Goal: Task Accomplishment & Management: Use online tool/utility

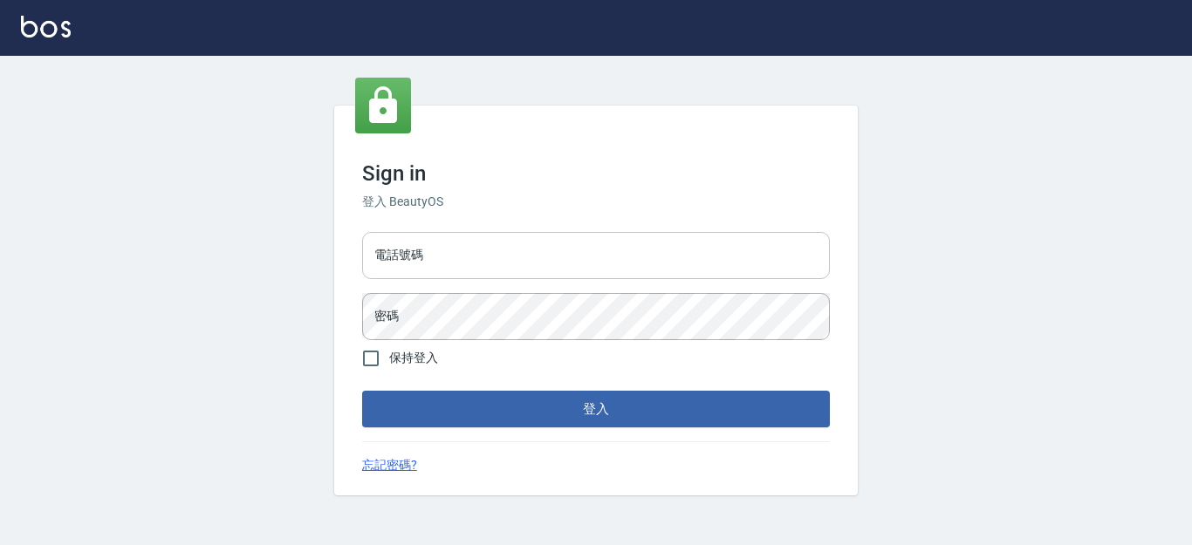
click at [442, 264] on input "電話號碼" at bounding box center [596, 255] width 468 height 47
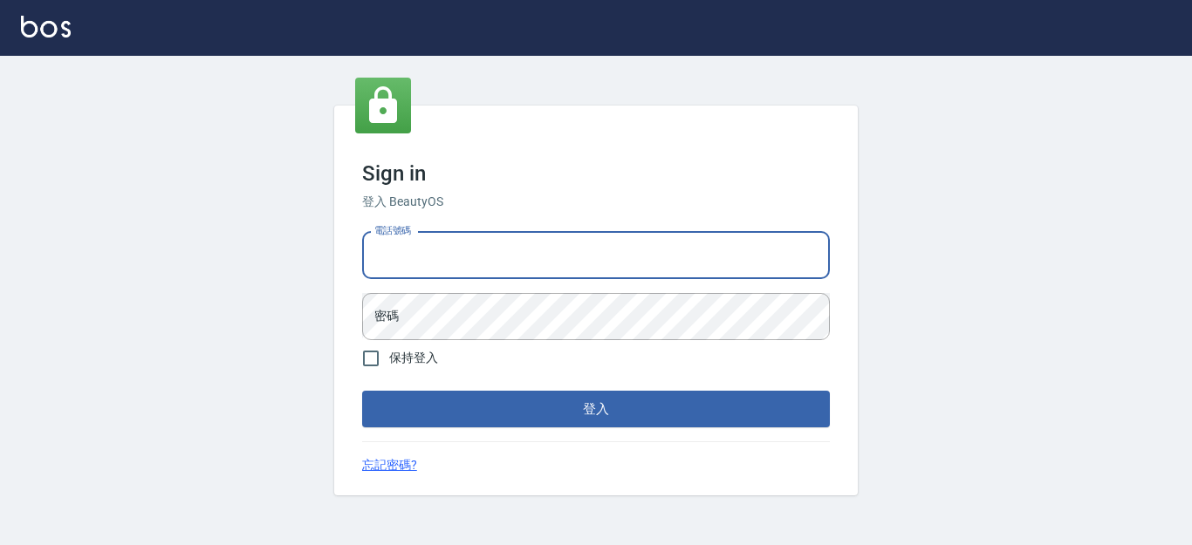
type input "7320483"
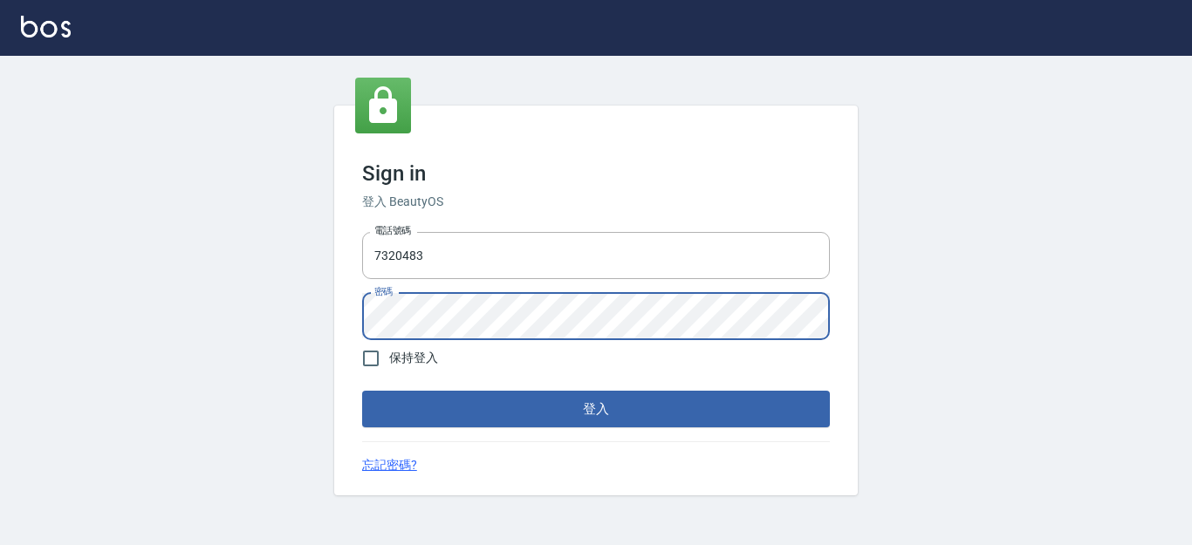
click at [362, 391] on button "登入" at bounding box center [596, 409] width 468 height 37
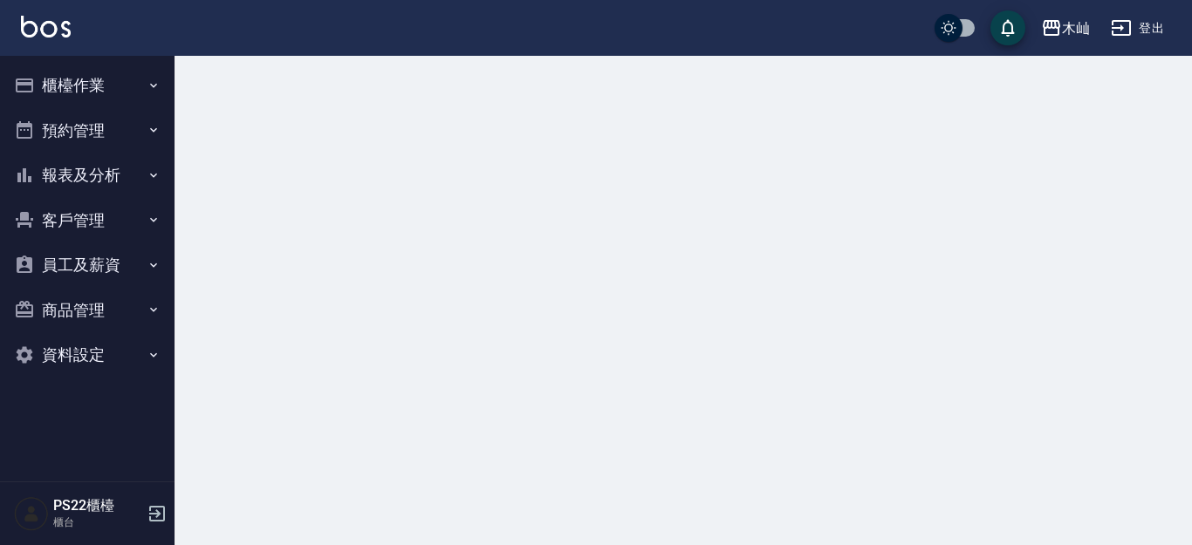
click at [97, 168] on button "報表及分析" at bounding box center [87, 175] width 161 height 45
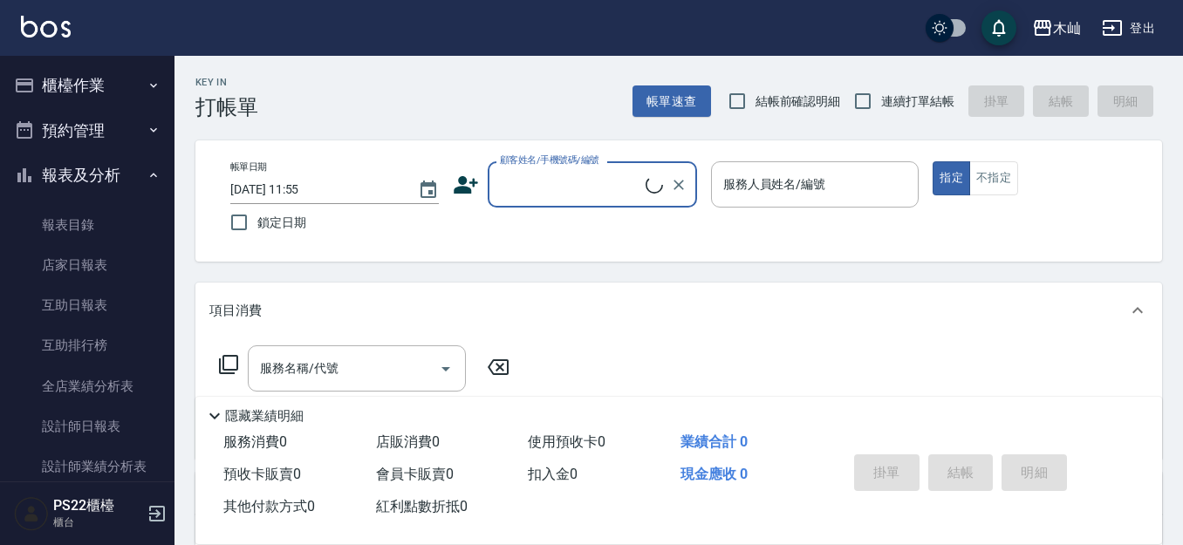
click at [92, 74] on button "櫃檯作業" at bounding box center [87, 85] width 161 height 45
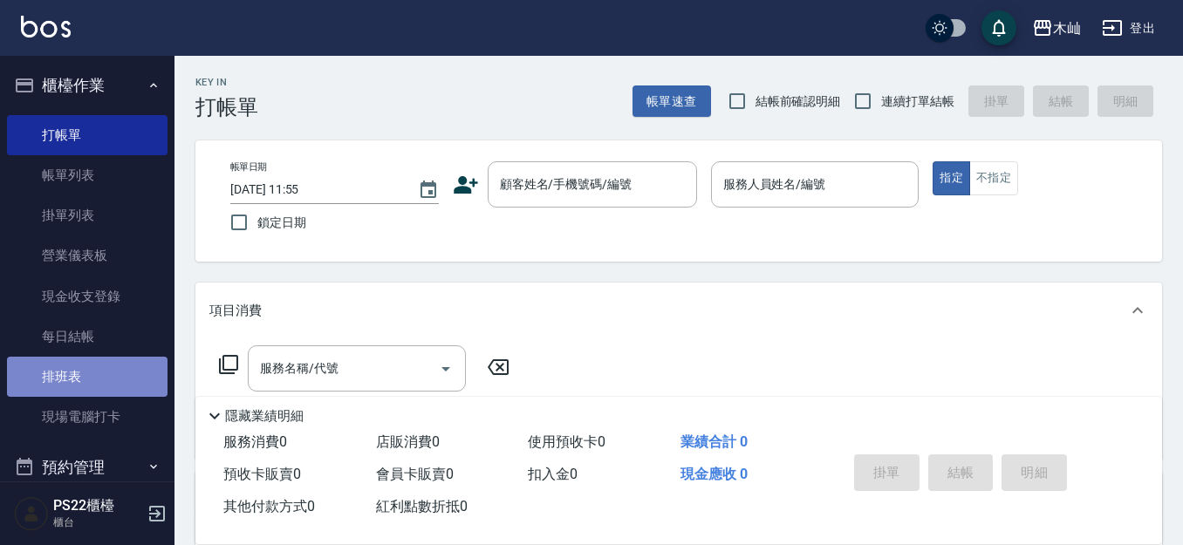
click at [93, 368] on link "排班表" at bounding box center [87, 377] width 161 height 40
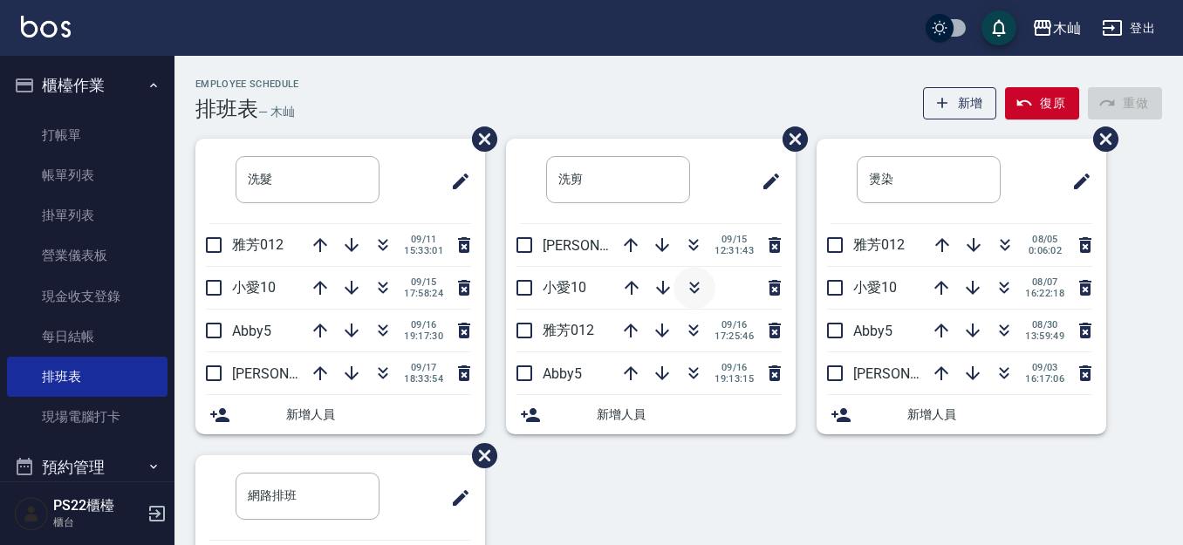
click at [707, 285] on button "button" at bounding box center [695, 288] width 42 height 42
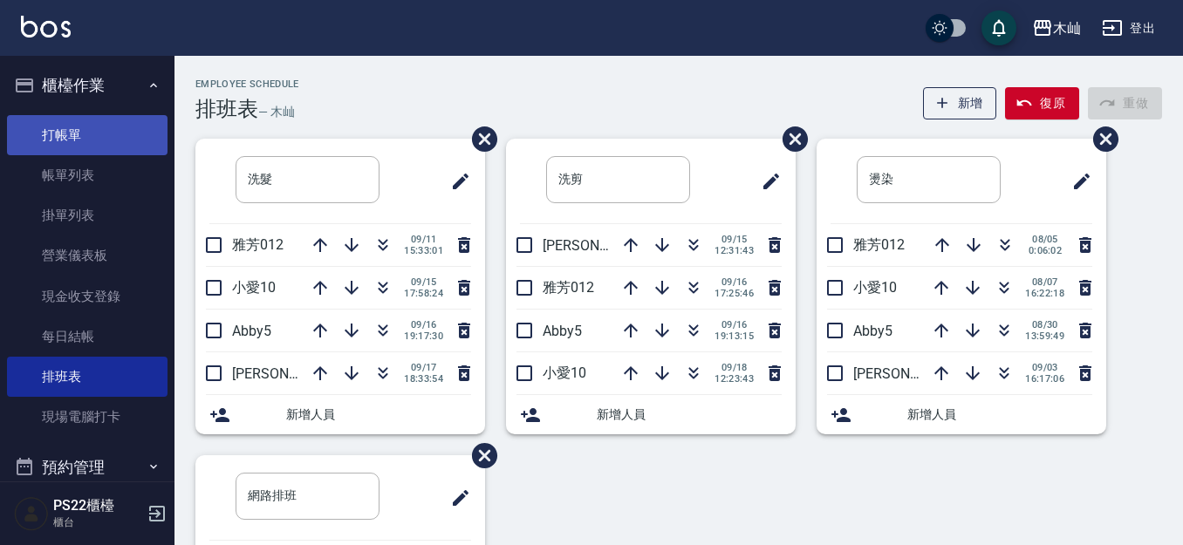
click at [52, 141] on link "打帳單" at bounding box center [87, 135] width 161 height 40
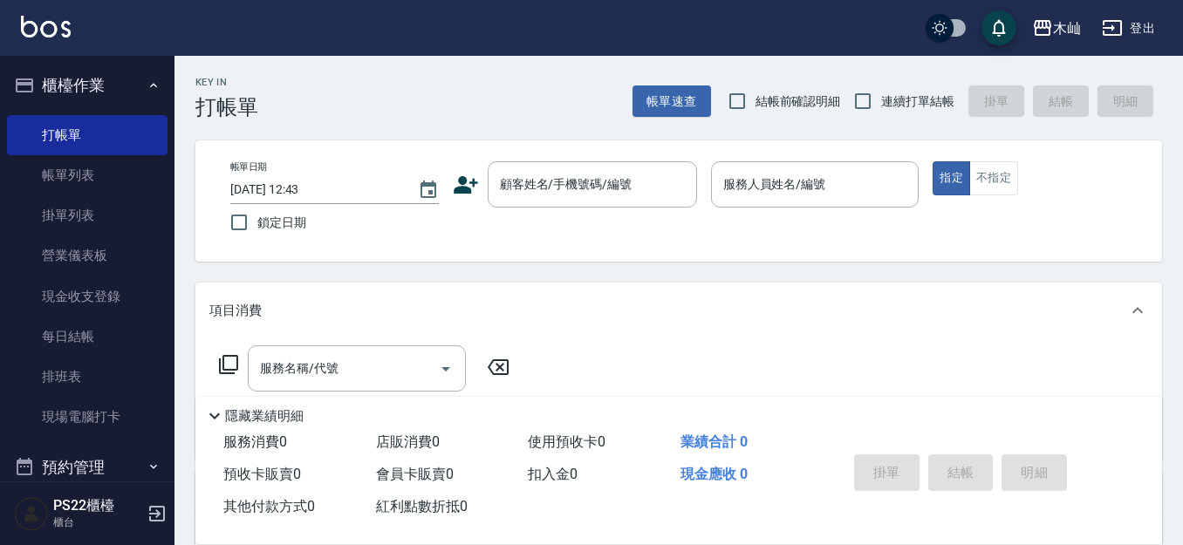
click at [477, 189] on icon at bounding box center [466, 185] width 26 height 26
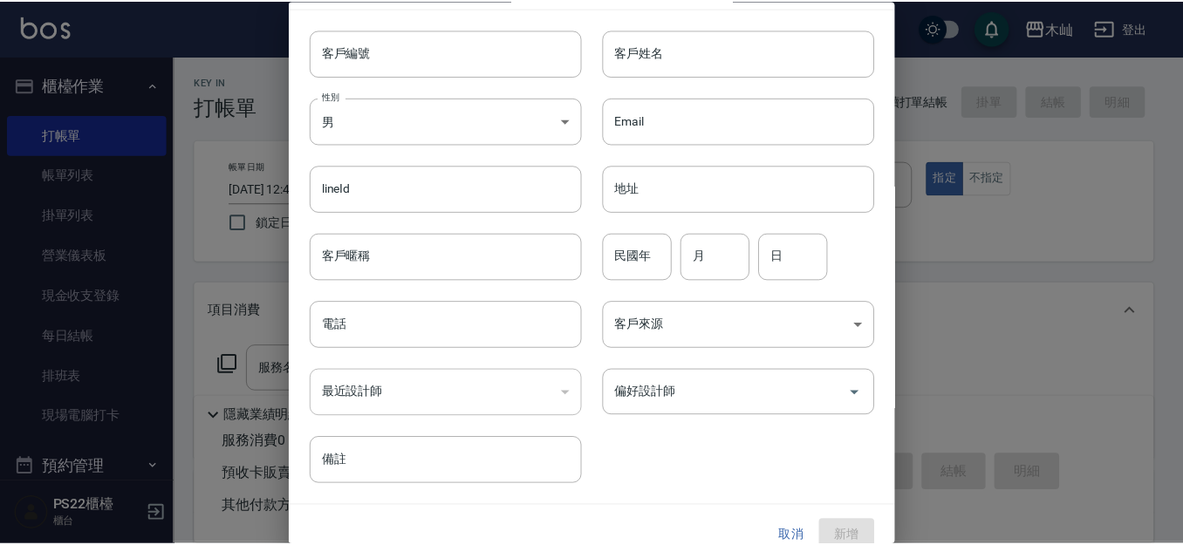
scroll to position [59, 0]
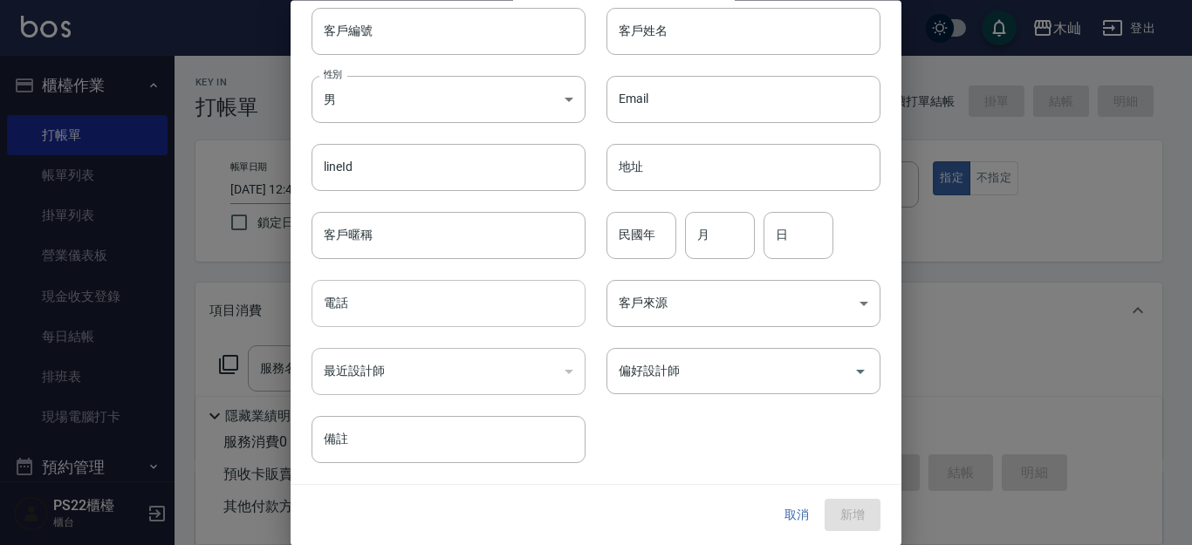
click at [443, 304] on input "電話" at bounding box center [449, 304] width 274 height 47
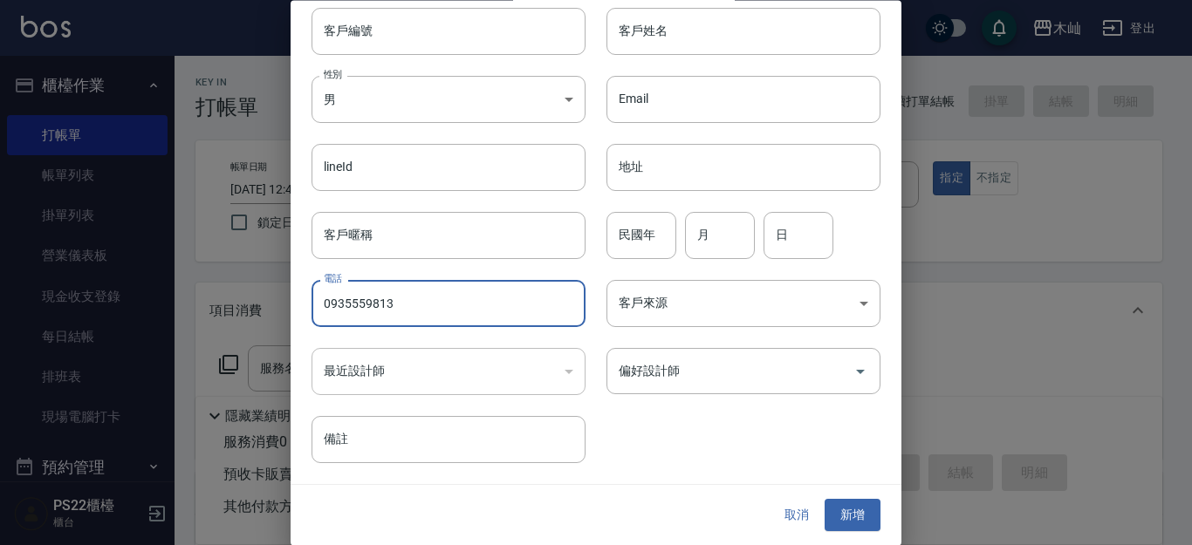
type input "0935559813"
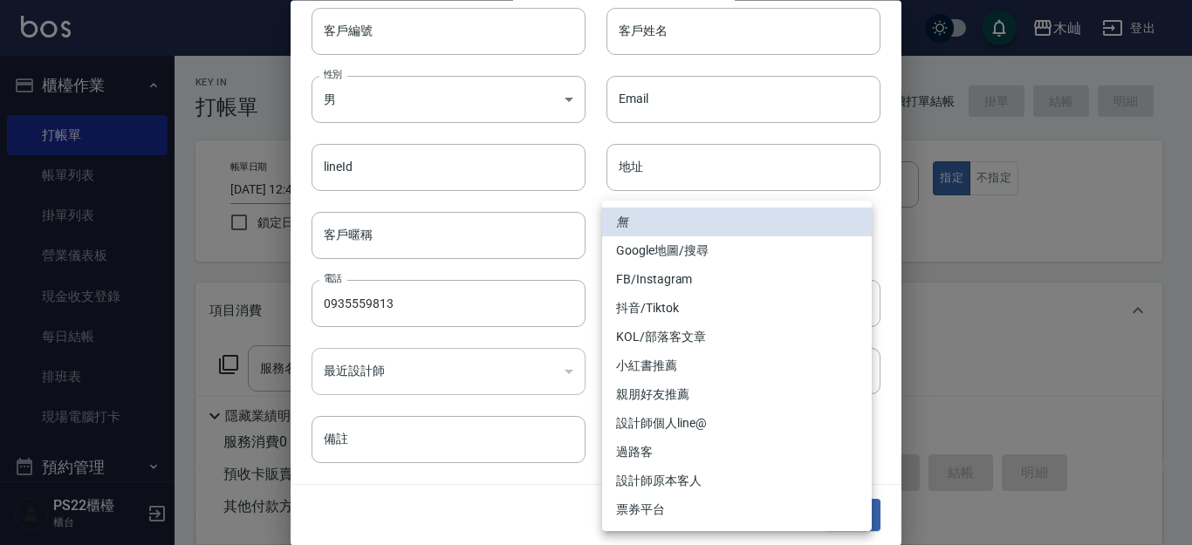
click at [651, 53] on div at bounding box center [596, 272] width 1192 height 545
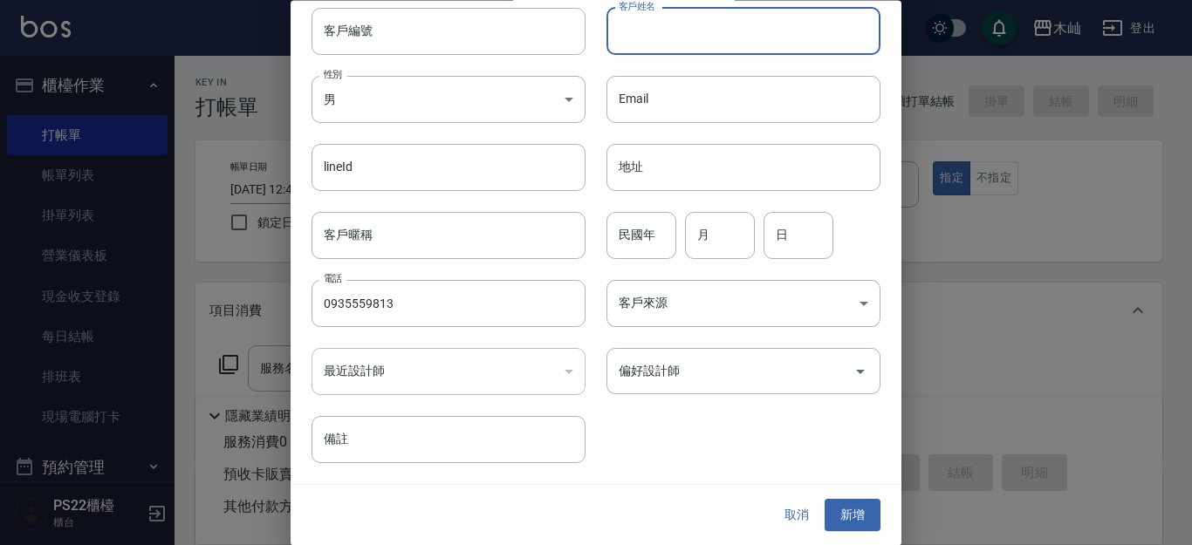
click at [632, 25] on input "客戶姓名" at bounding box center [744, 31] width 274 height 47
type input "[PERSON_NAME]"
click at [626, 237] on input "民國年" at bounding box center [642, 235] width 70 height 47
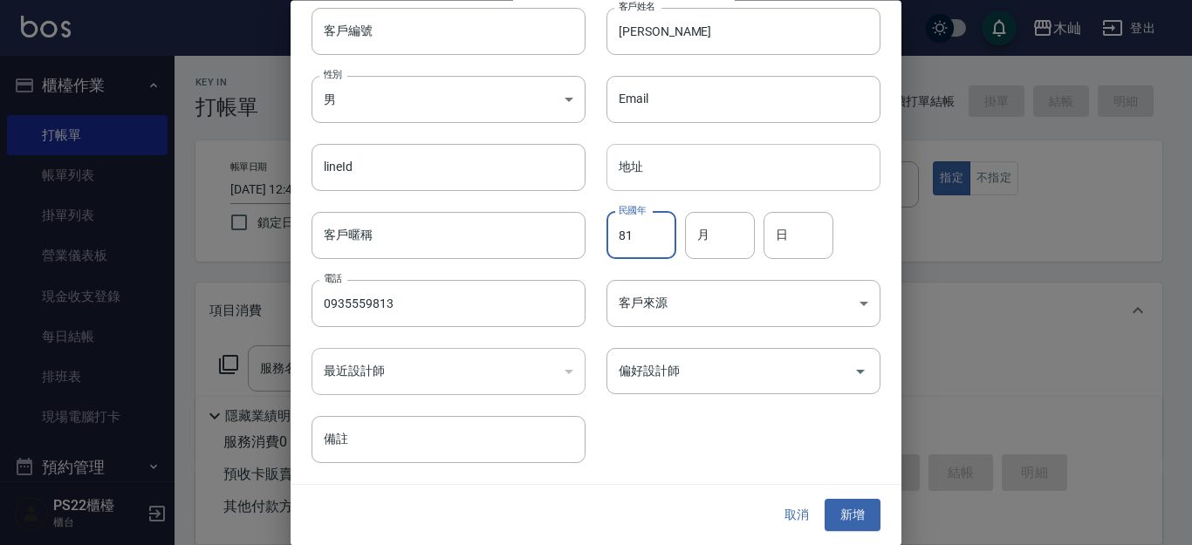
type input "81"
type input "9"
type input "10"
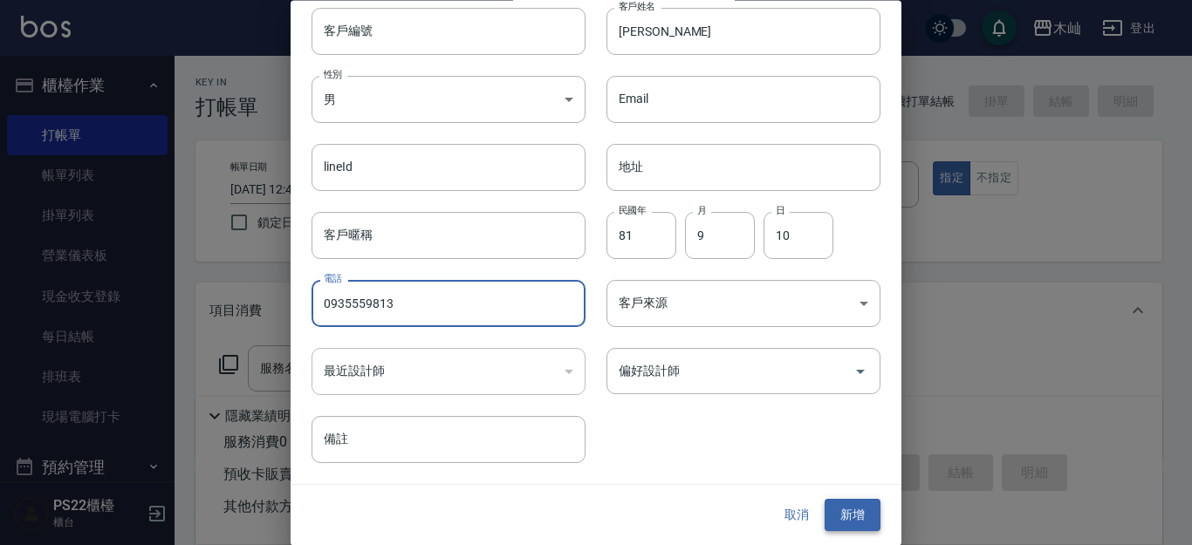
click at [846, 513] on button "新增" at bounding box center [853, 516] width 56 height 32
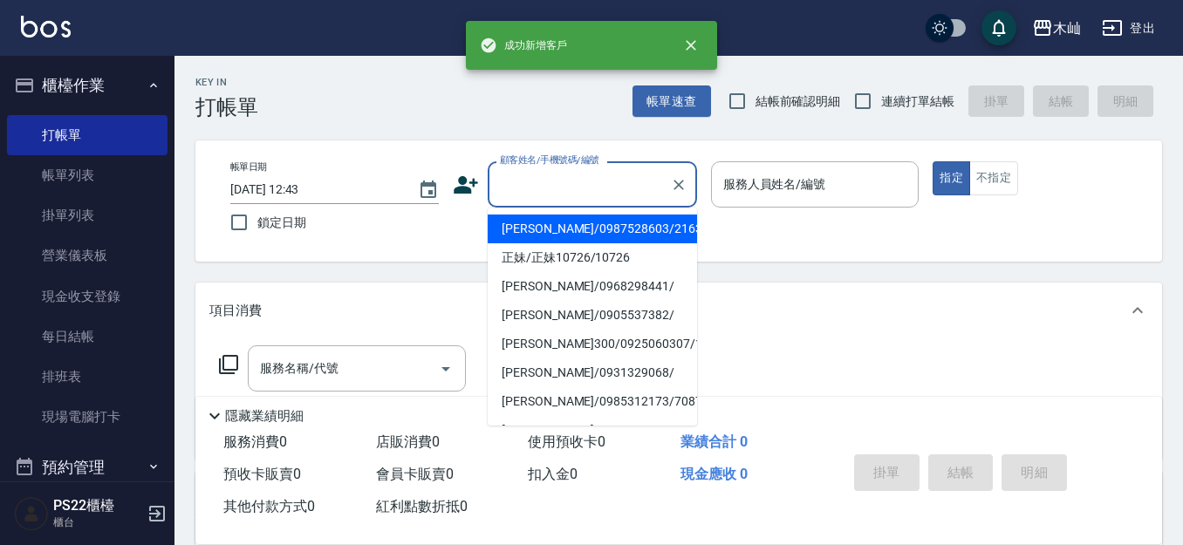
click at [594, 198] on input "顧客姓名/手機號碼/編號" at bounding box center [580, 184] width 168 height 31
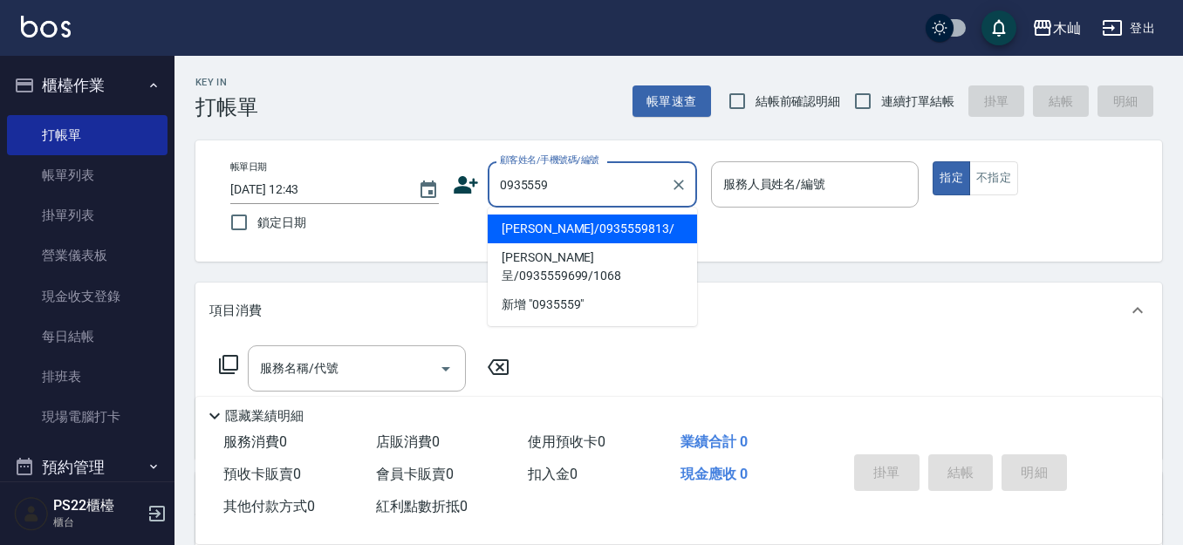
click at [564, 237] on li "[PERSON_NAME]/0935559813/" at bounding box center [592, 229] width 209 height 29
type input "[PERSON_NAME]/0935559813/"
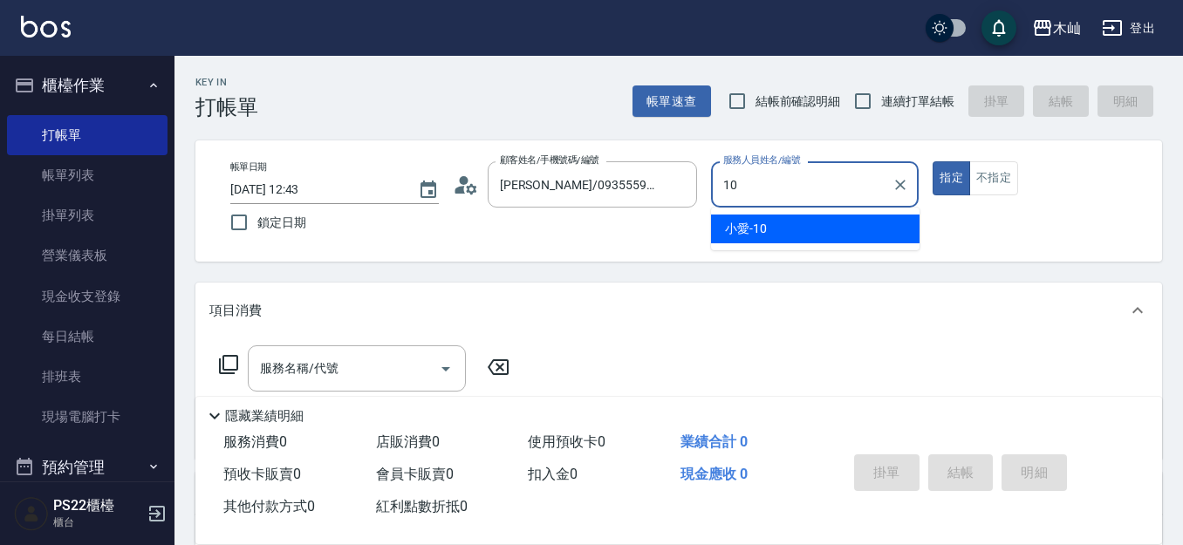
type input "小愛-10"
type button "true"
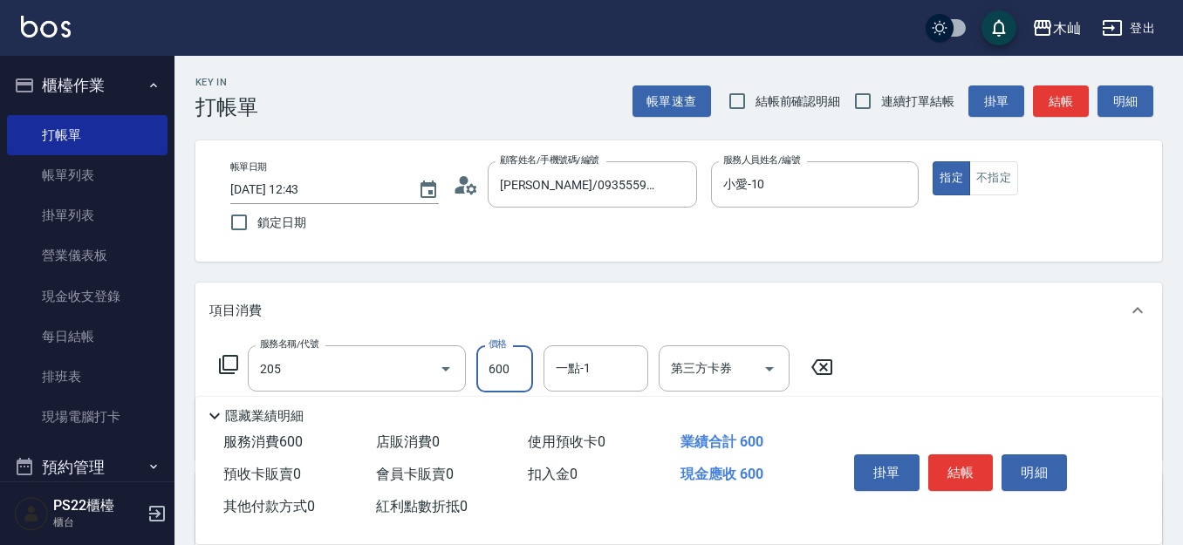
type input "A級洗剪(205)"
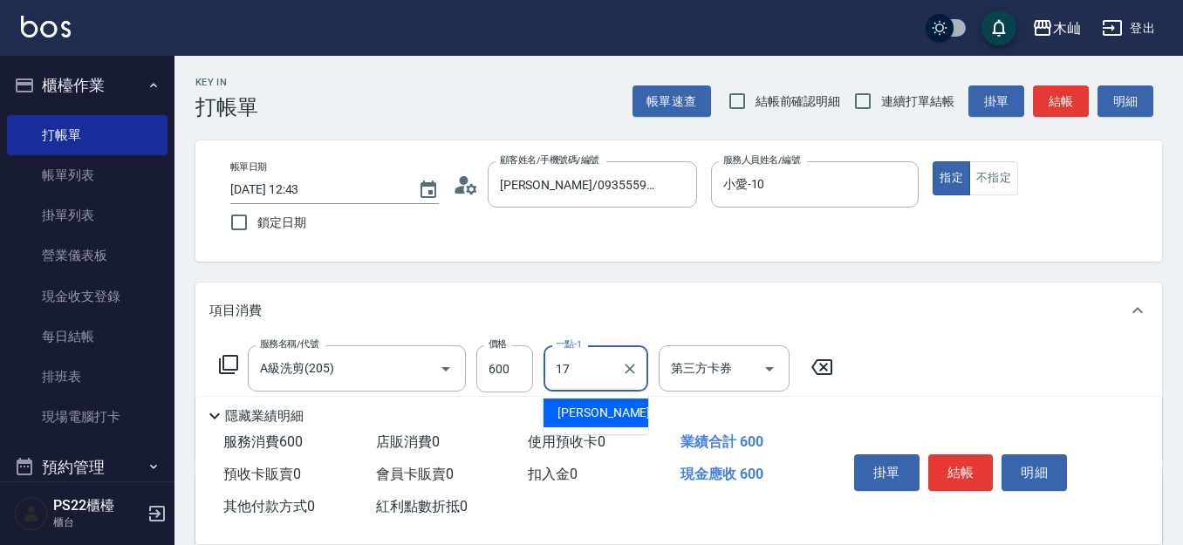
type input "[PERSON_NAME]-17"
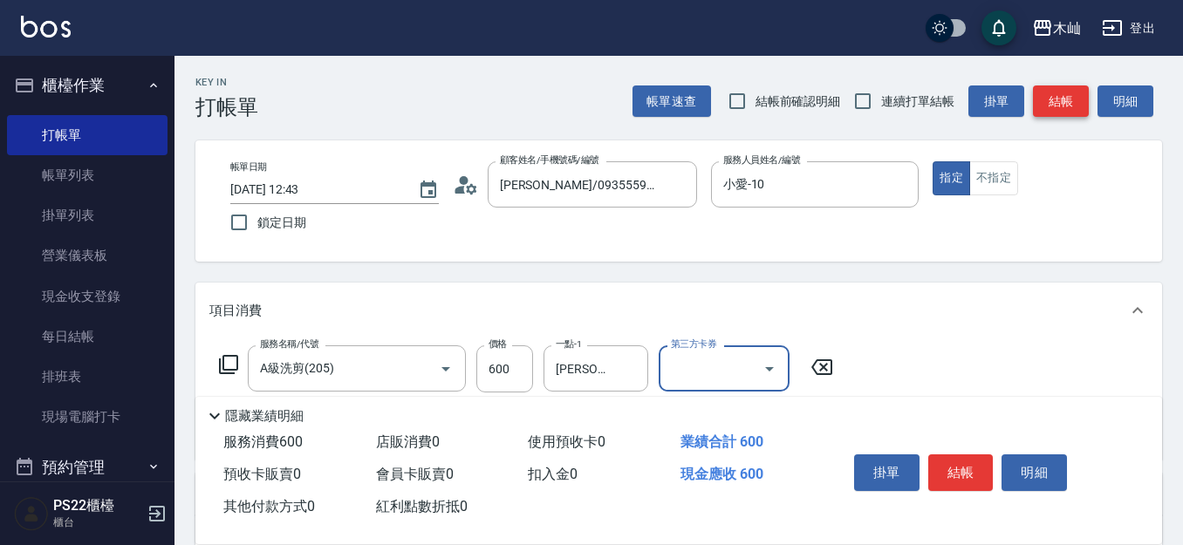
click at [1069, 117] on button "結帳" at bounding box center [1061, 102] width 56 height 32
